Goal: Answer question/provide support

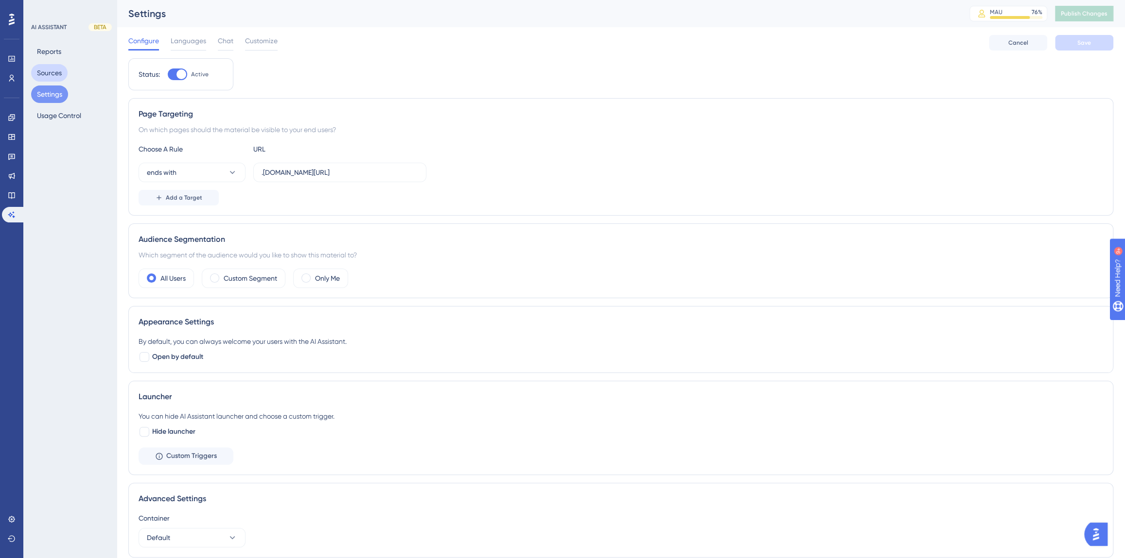
click at [48, 74] on button "Sources" at bounding box center [49, 72] width 36 height 17
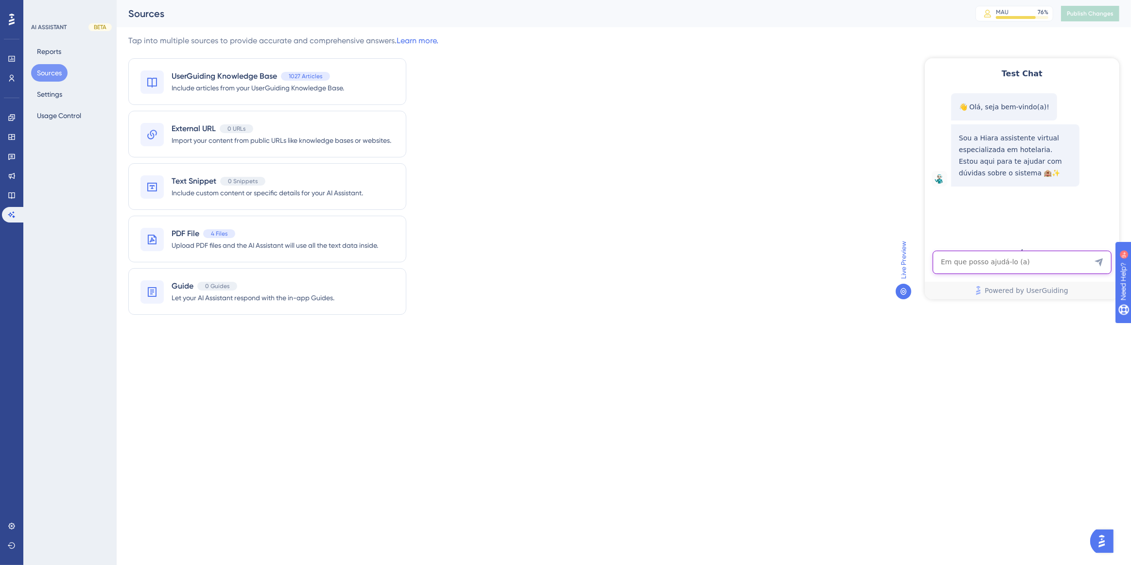
click at [1001, 266] on textarea "AI Assistant Text Input" at bounding box center [1021, 261] width 179 height 23
paste textarea ""como realizar back up ""
type textarea ""como realizar back up ""
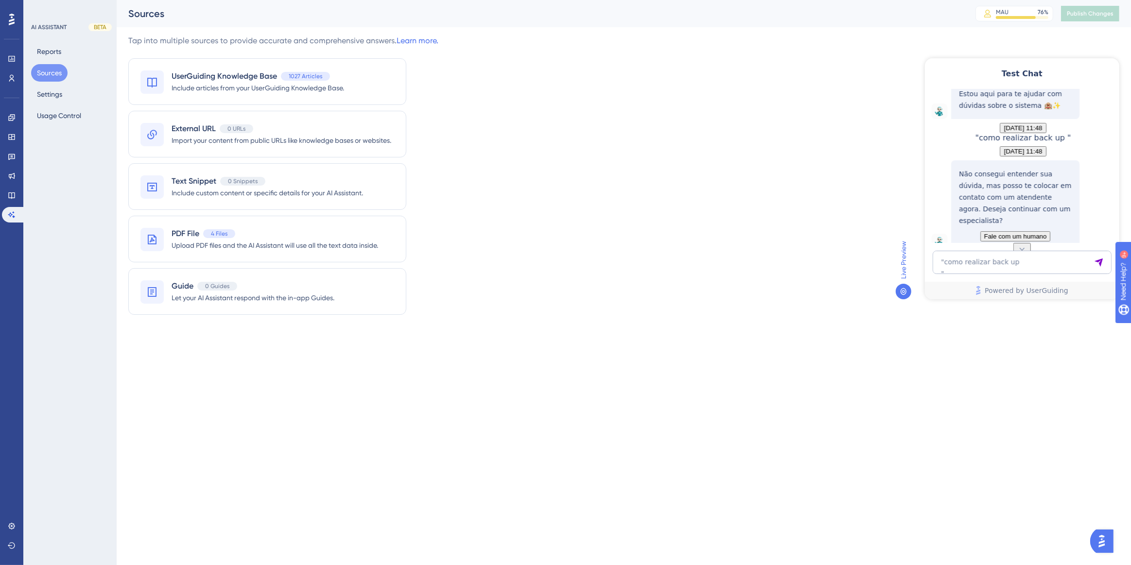
scroll to position [115, 0]
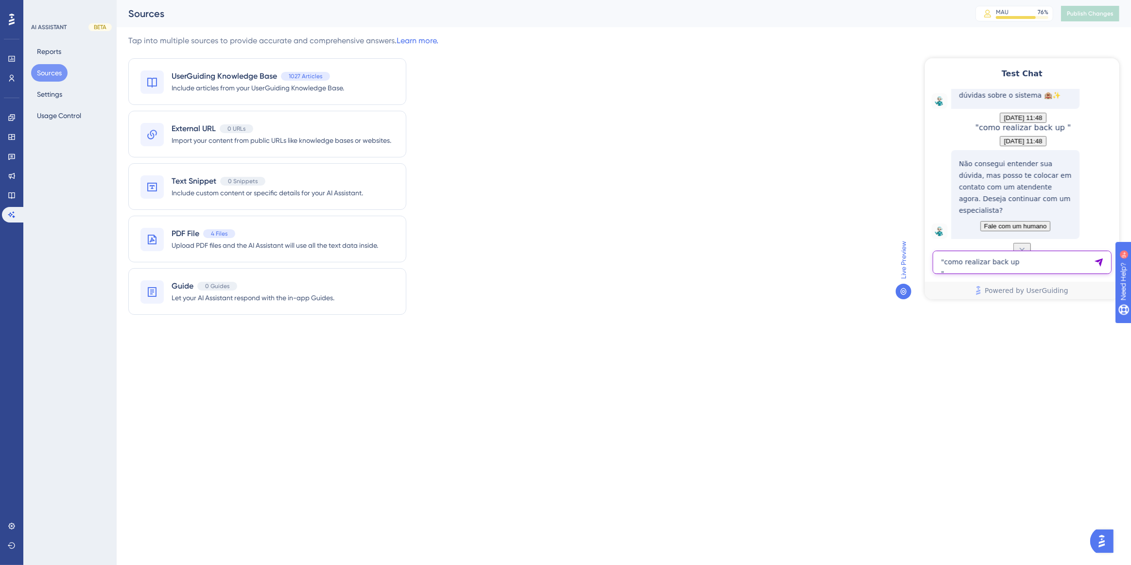
click at [969, 267] on textarea ""como realizar back up "" at bounding box center [1021, 261] width 179 height 23
paste textarea "chegou mais hóspede na reserva"
type textarea "chegou mais hóspede na reserva"
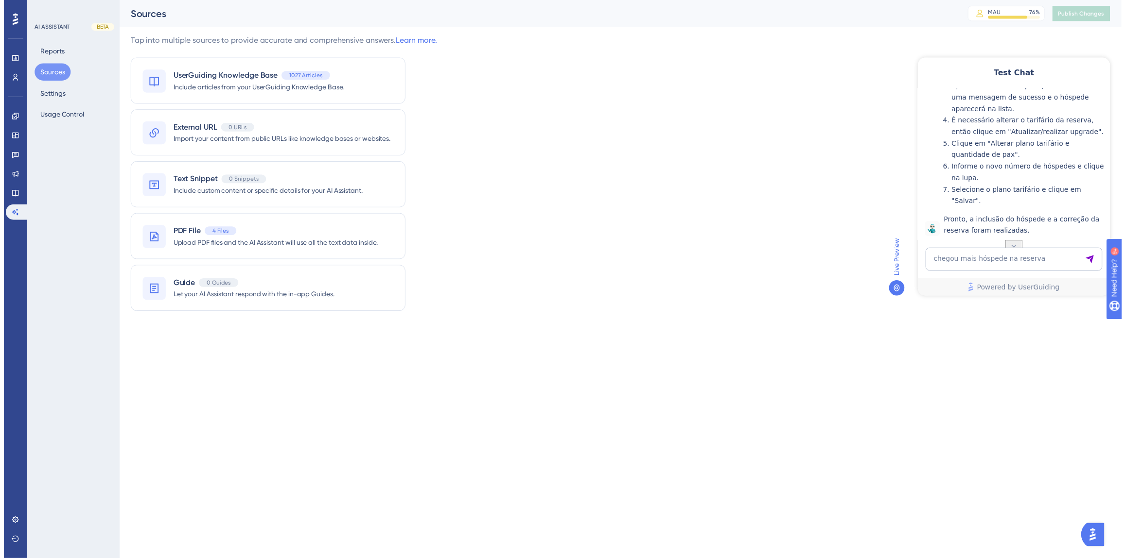
scroll to position [448, 0]
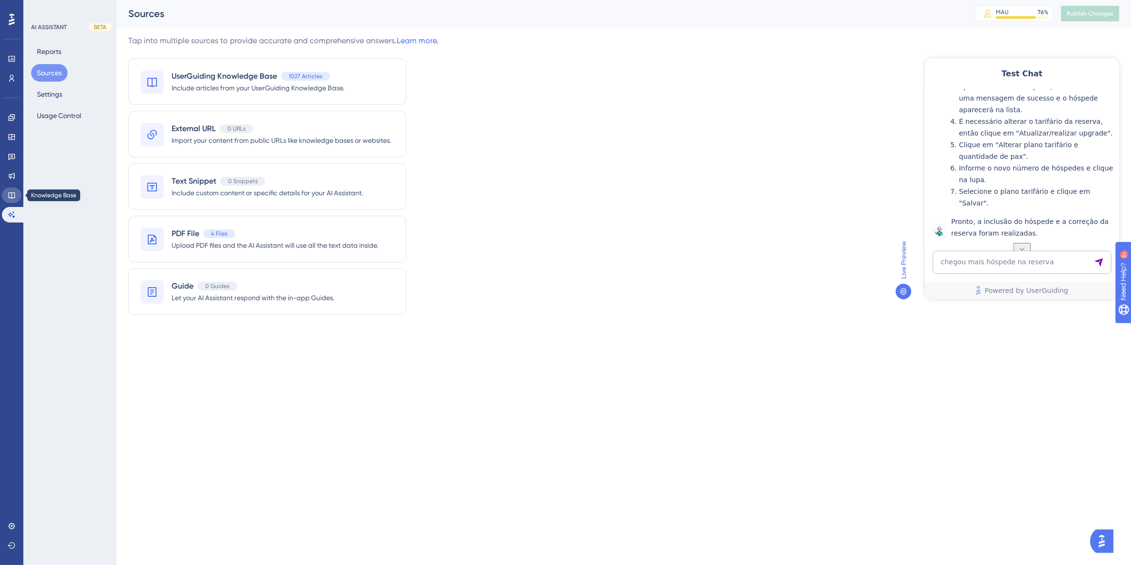
click at [10, 196] on icon at bounding box center [12, 195] width 8 height 8
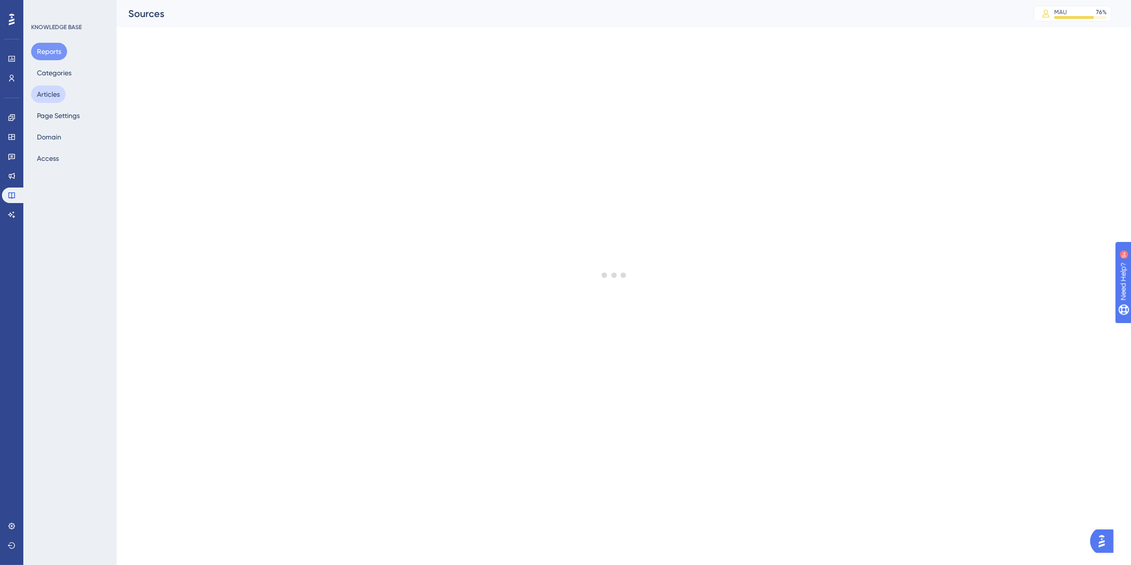
click at [52, 98] on button "Articles" at bounding box center [48, 94] width 35 height 17
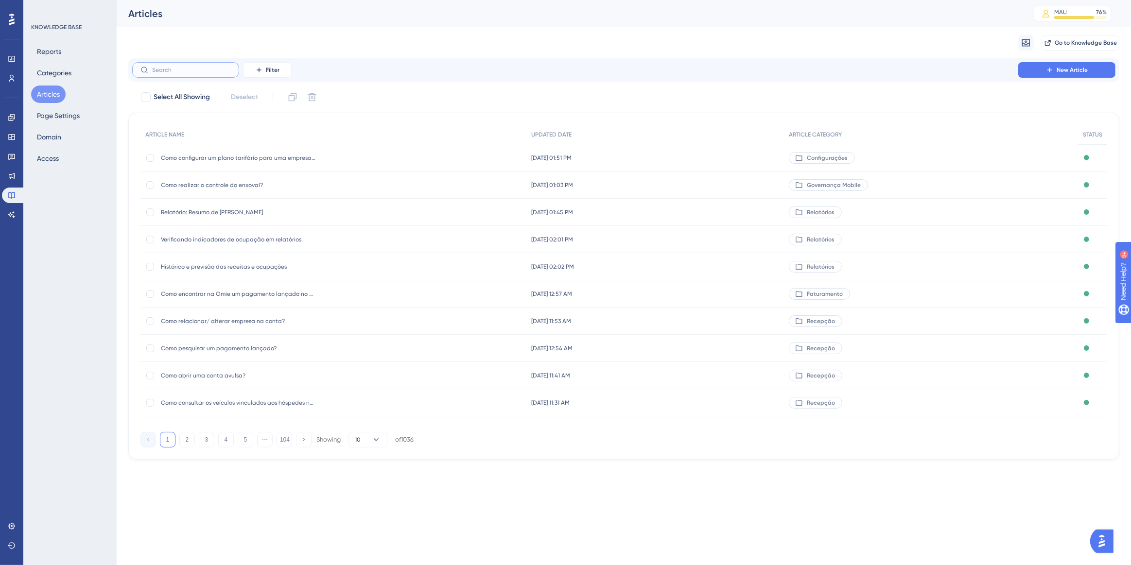
click at [190, 73] on input "text" at bounding box center [191, 70] width 79 height 7
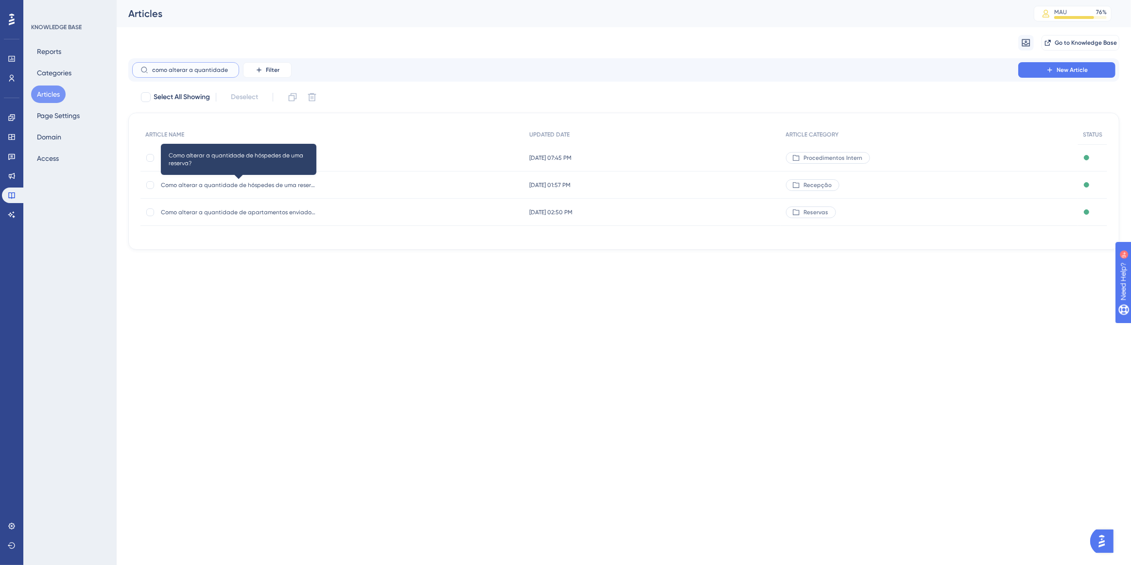
type input "como alterar a quantidade"
click at [275, 188] on span "Como alterar a quantidade de hóspedes de uma reserva?" at bounding box center [239, 185] width 156 height 8
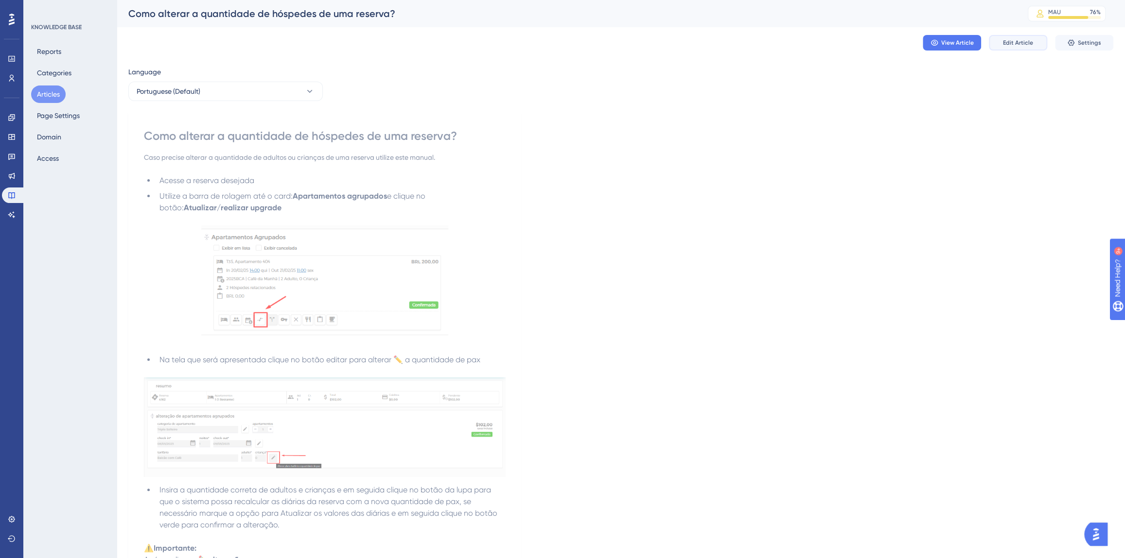
click at [1027, 37] on button "Edit Article" at bounding box center [1017, 43] width 58 height 16
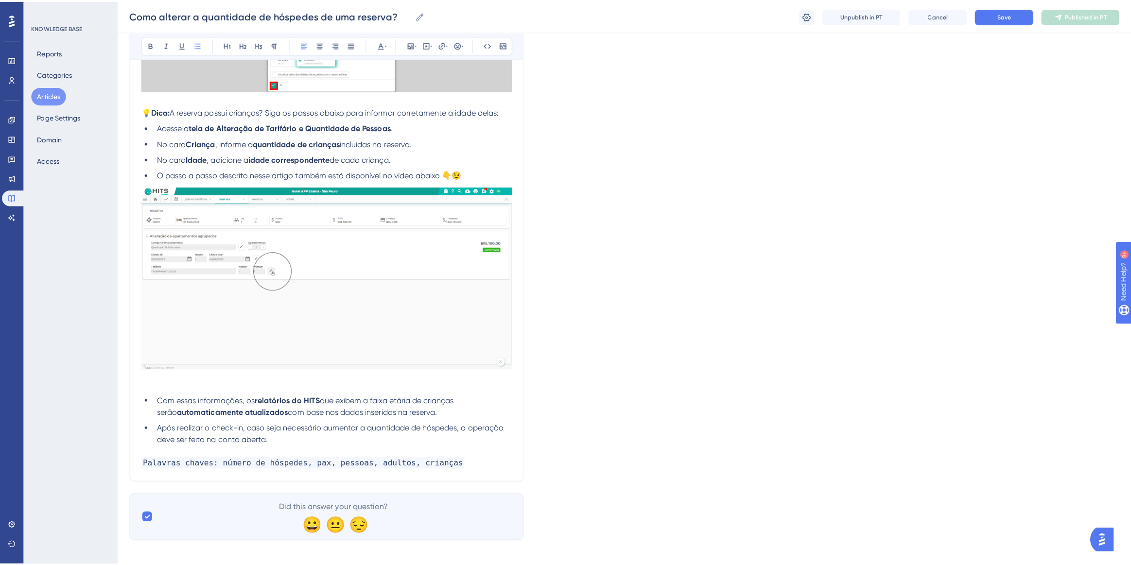
scroll to position [750, 0]
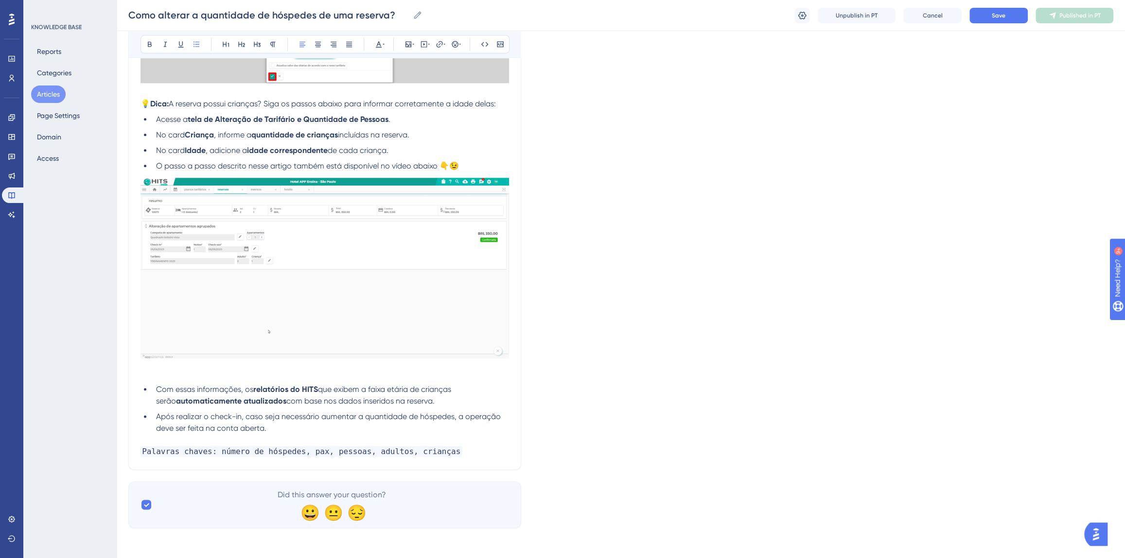
click at [438, 449] on p "Palavras chaves: número de hóspedes, pax, pessoas, adultos, crianças" at bounding box center [324, 452] width 368 height 12
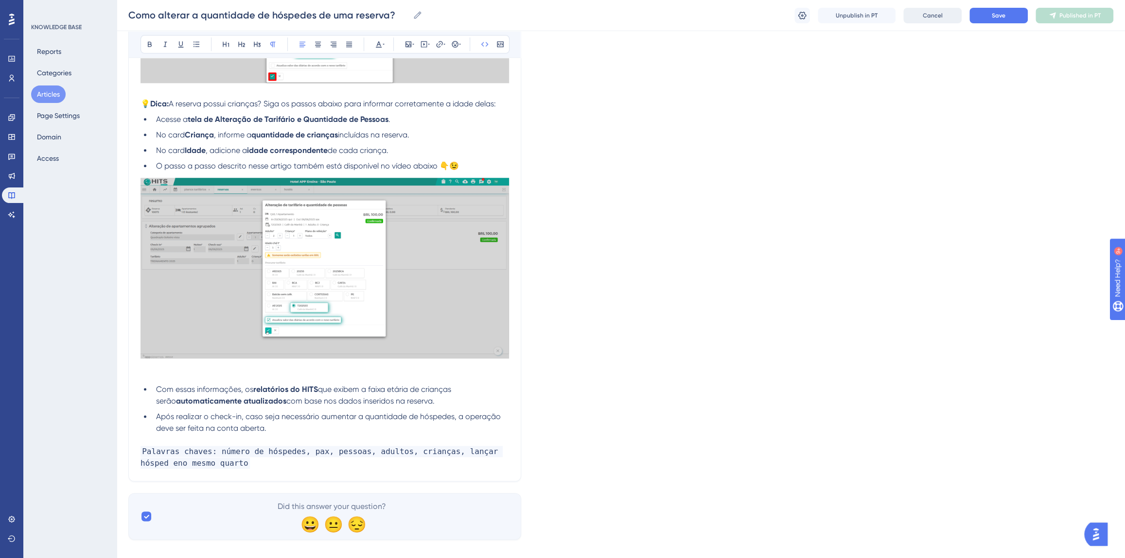
click at [933, 18] on span "Cancel" at bounding box center [932, 16] width 20 height 8
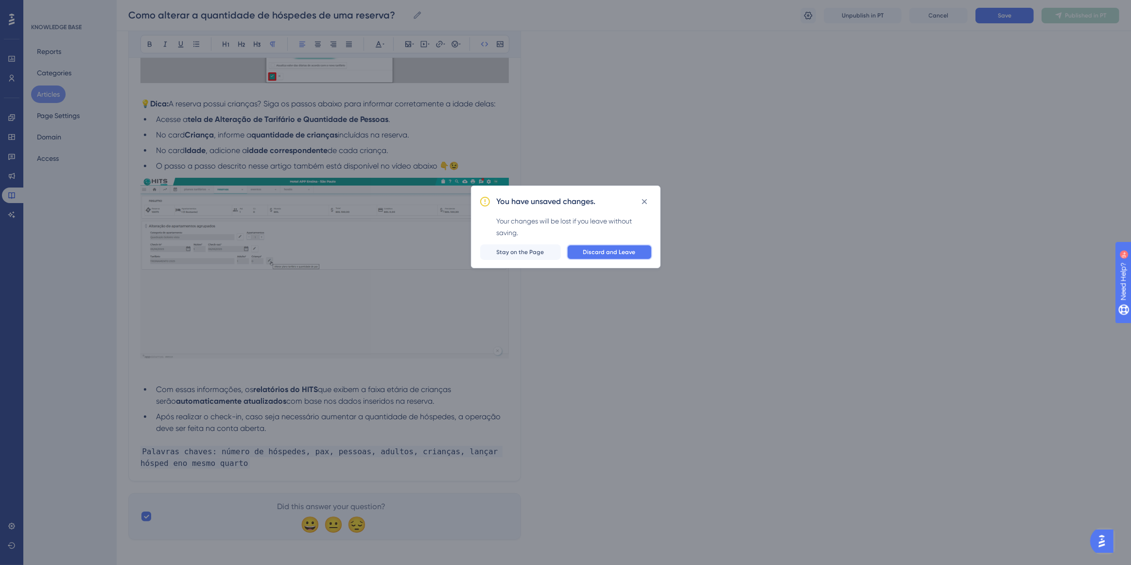
click at [627, 249] on span "Discard and Leave" at bounding box center [609, 252] width 52 height 8
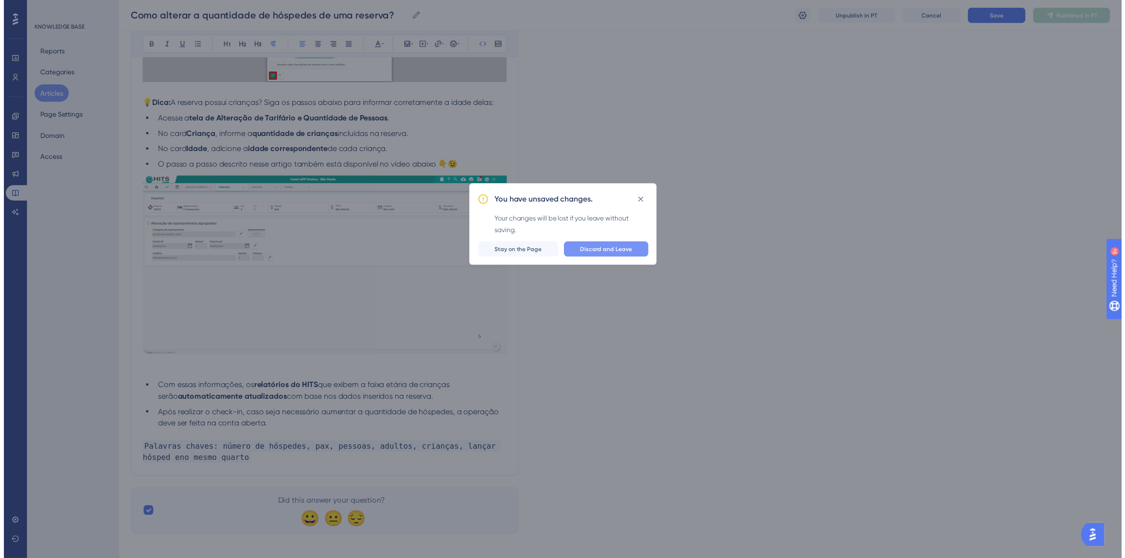
scroll to position [0, 0]
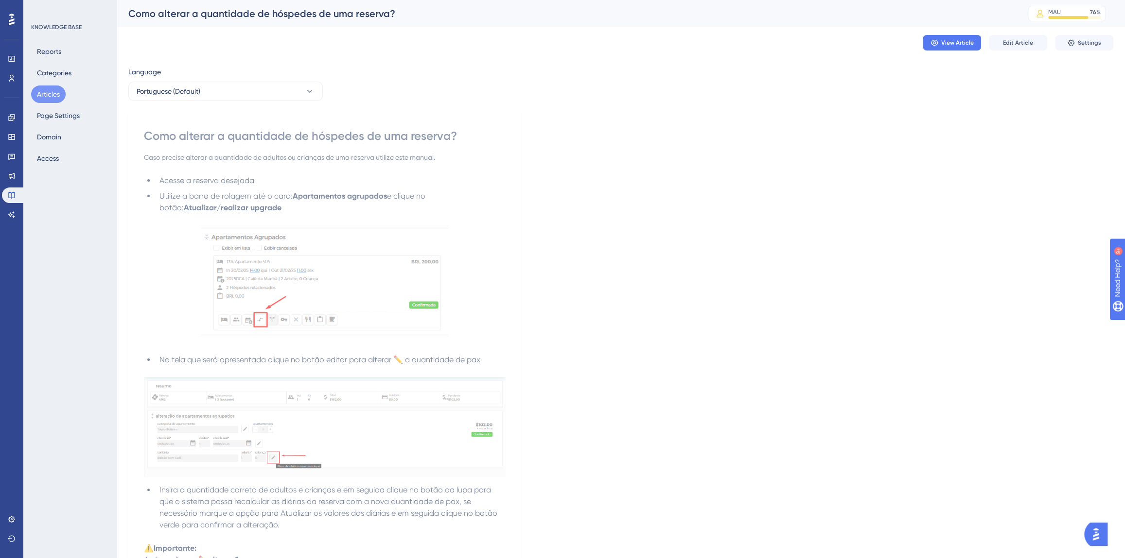
click at [49, 92] on button "Articles" at bounding box center [48, 94] width 35 height 17
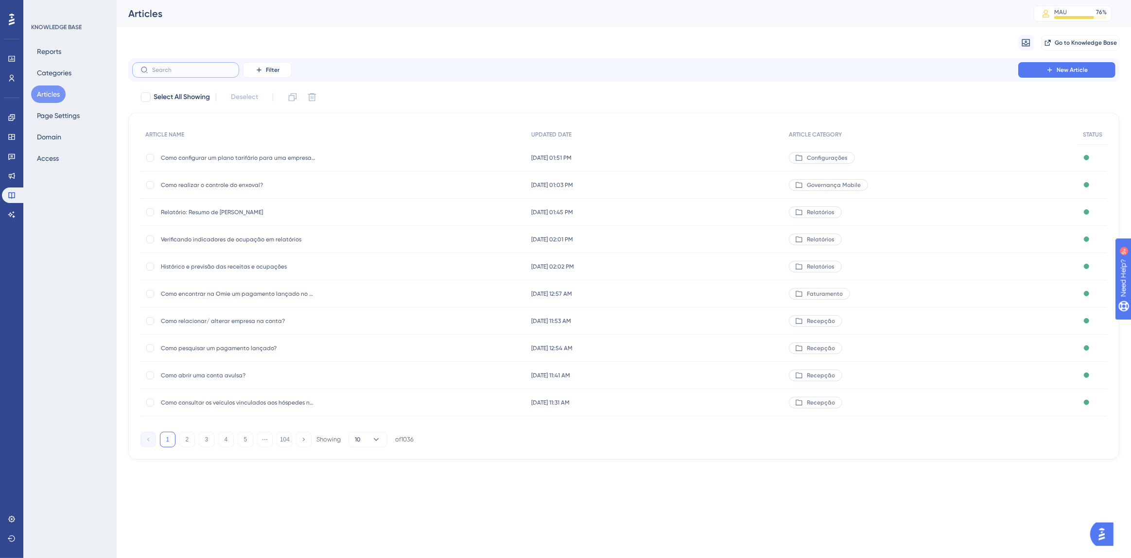
click at [176, 67] on input "text" at bounding box center [191, 70] width 79 height 7
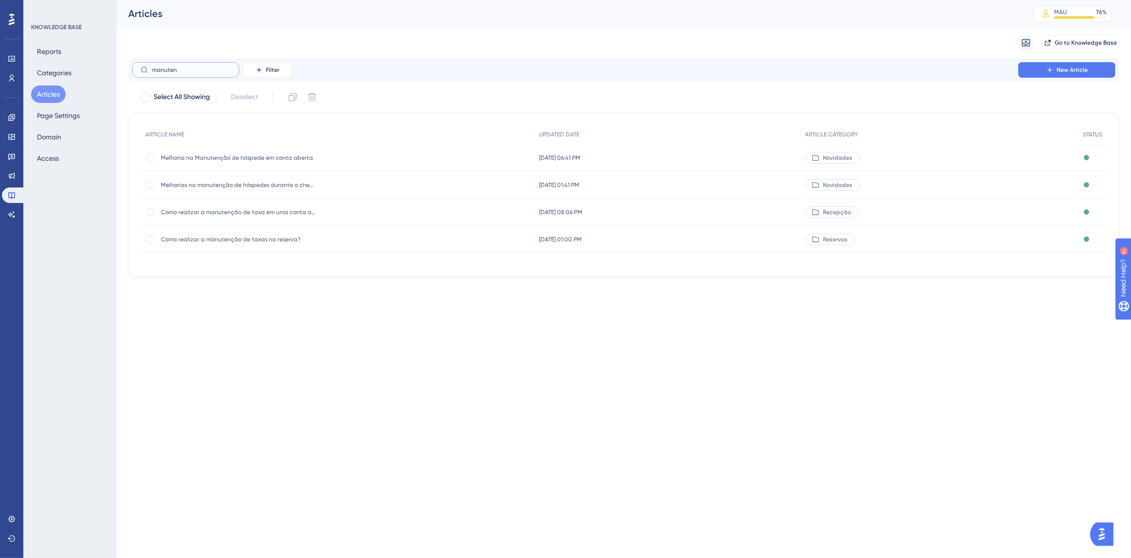
type input "manuten"
click at [270, 160] on span "Melhoria na Manutenção de hóspede em conta aberta" at bounding box center [239, 158] width 156 height 8
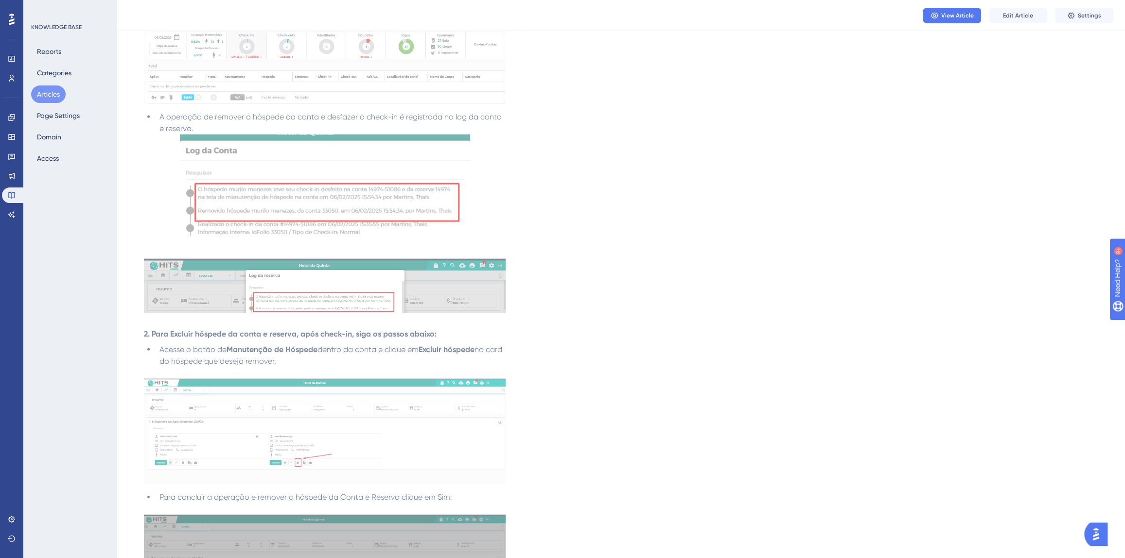
scroll to position [1900, 0]
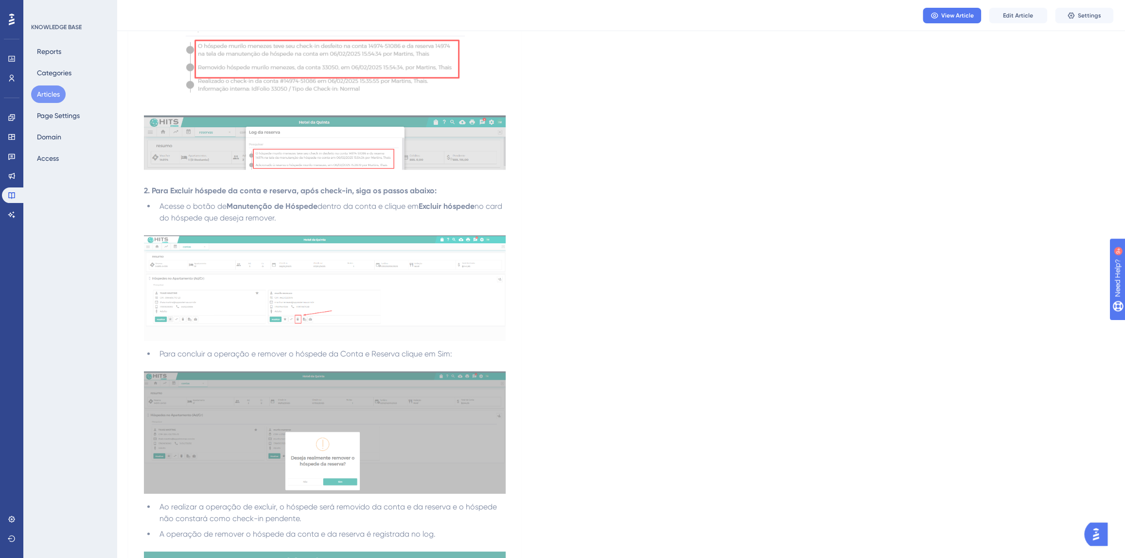
click at [44, 92] on button "Articles" at bounding box center [48, 94] width 35 height 17
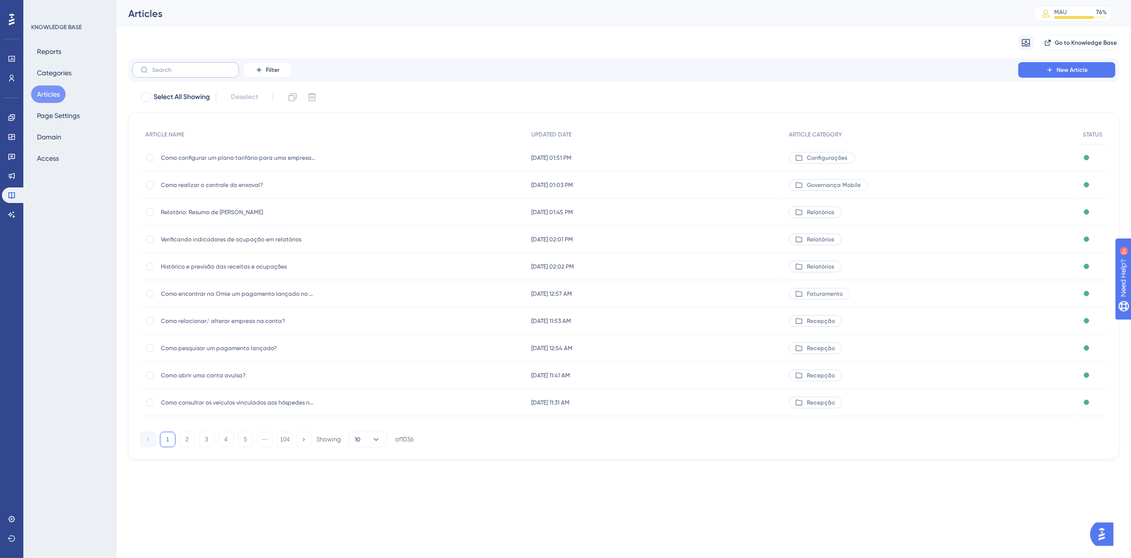
click at [186, 75] on label at bounding box center [185, 70] width 107 height 16
click at [186, 73] on input "text" at bounding box center [191, 70] width 79 height 7
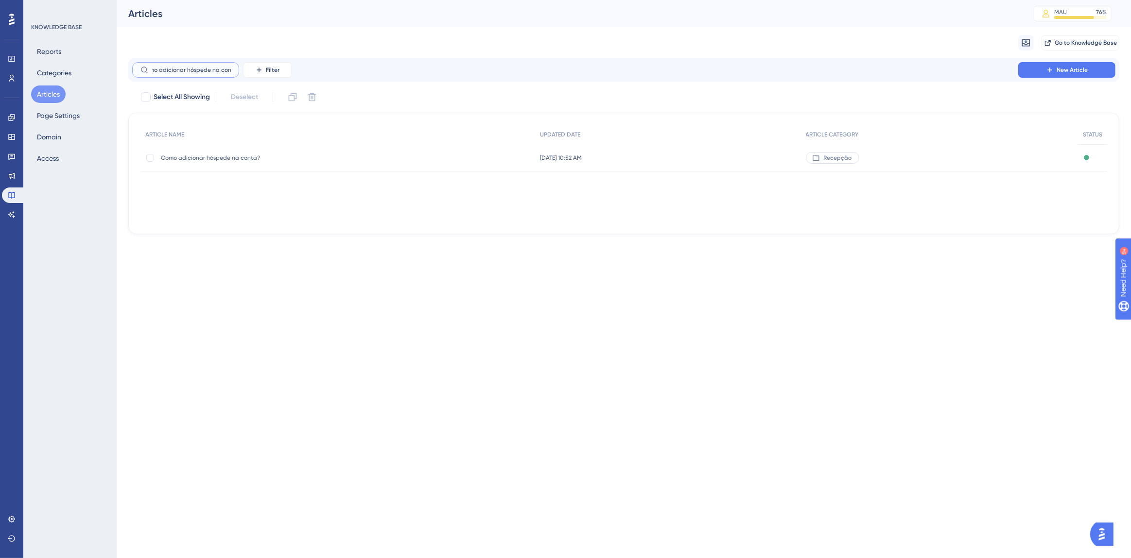
type input "como adicionar hóspede na conta"
click at [226, 164] on div "Como adicionar hóspede na conta? Como adicionar hóspede na conta?" at bounding box center [239, 157] width 156 height 27
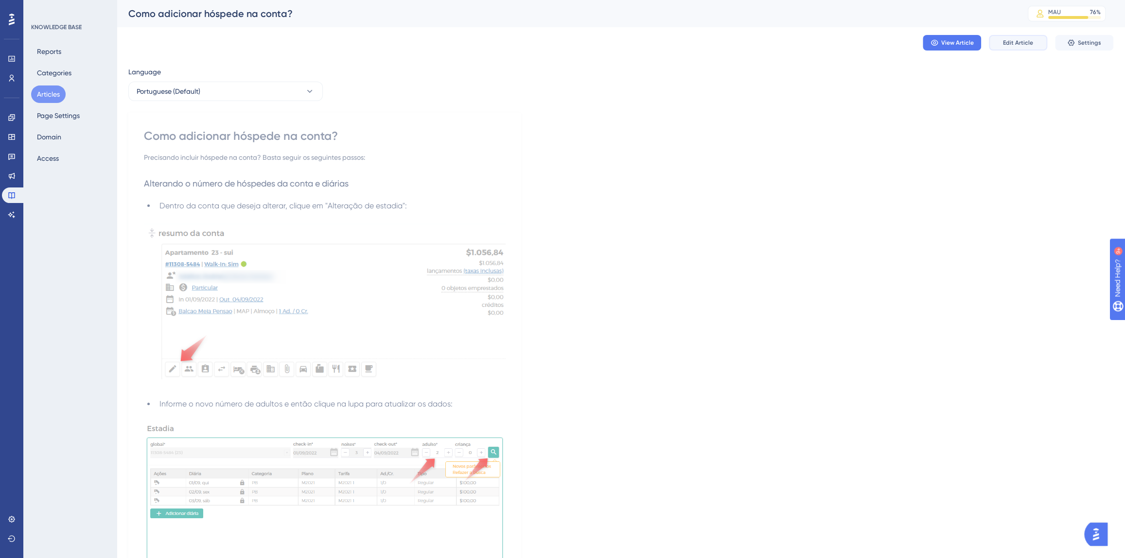
click at [1025, 41] on span "Edit Article" at bounding box center [1018, 43] width 30 height 8
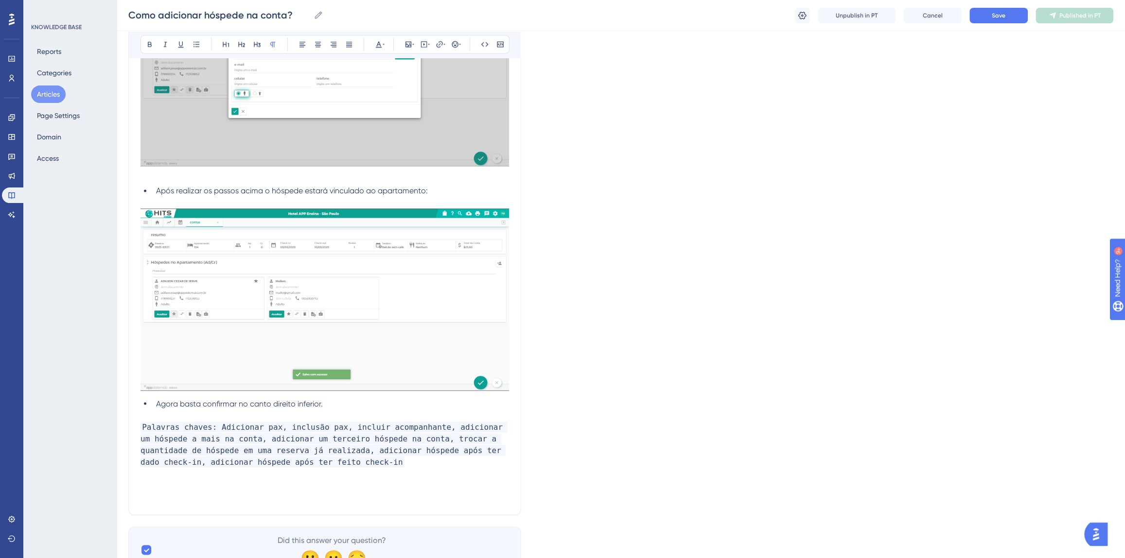
scroll to position [1372, 0]
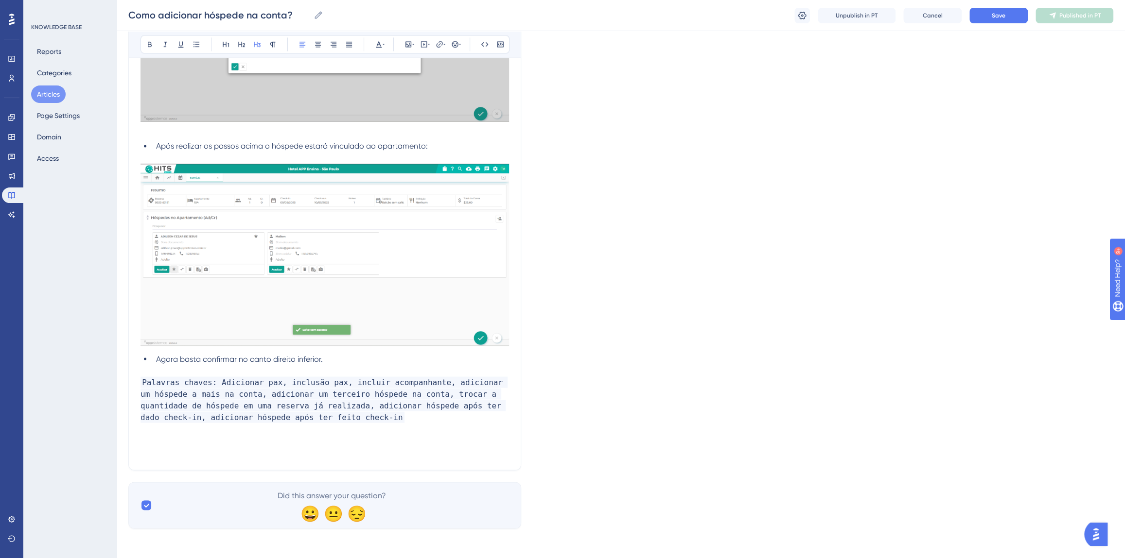
click at [321, 418] on p "Palavras chaves: Adicionar pax, inclusão pax, incluir acompanhante, adicionar u…" at bounding box center [324, 400] width 368 height 47
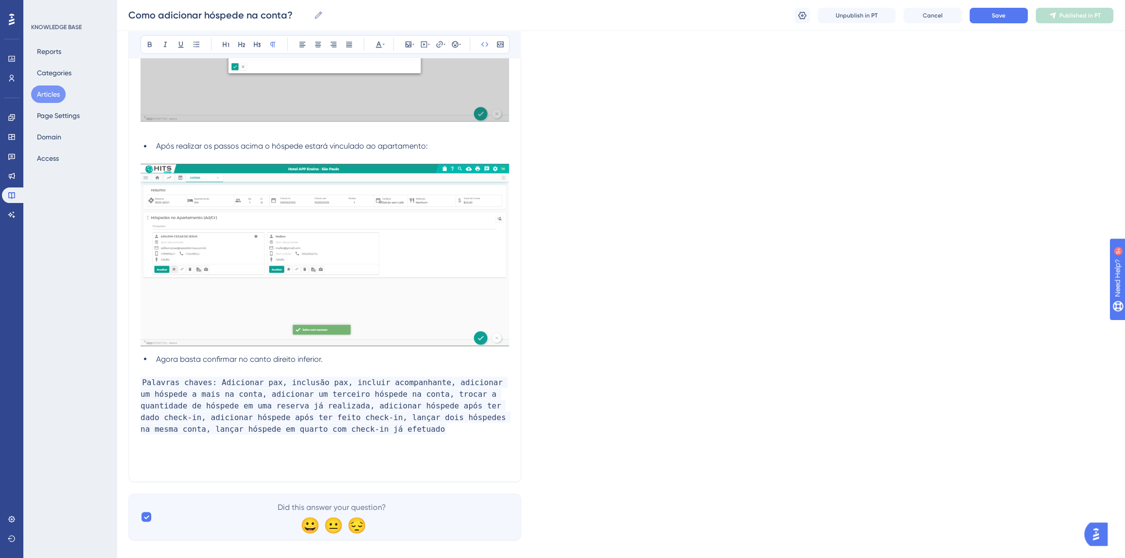
click at [994, 17] on span "Save" at bounding box center [998, 16] width 14 height 8
click at [1057, 19] on icon at bounding box center [1056, 16] width 8 height 8
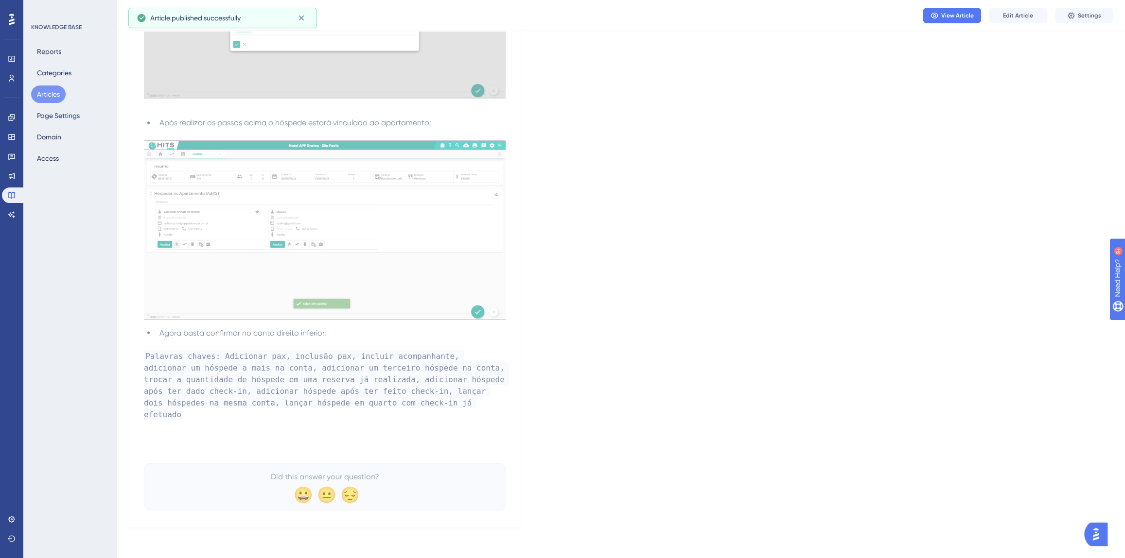
scroll to position [1328, 0]
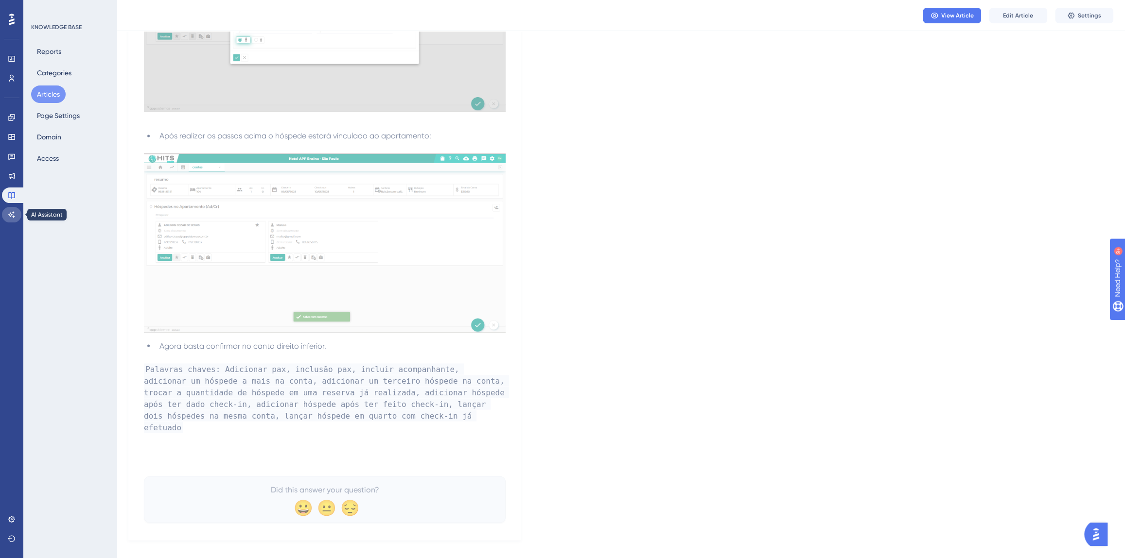
click at [14, 217] on icon at bounding box center [11, 214] width 7 height 6
